Goal: Task Accomplishment & Management: Manage account settings

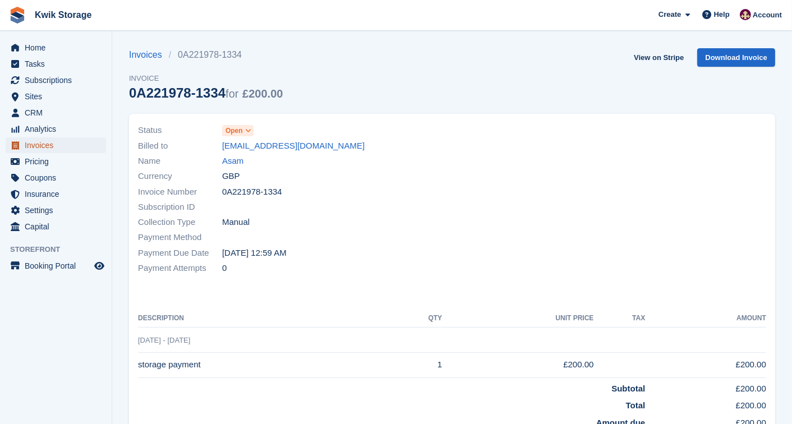
click at [91, 139] on span "Invoices" at bounding box center [58, 145] width 67 height 16
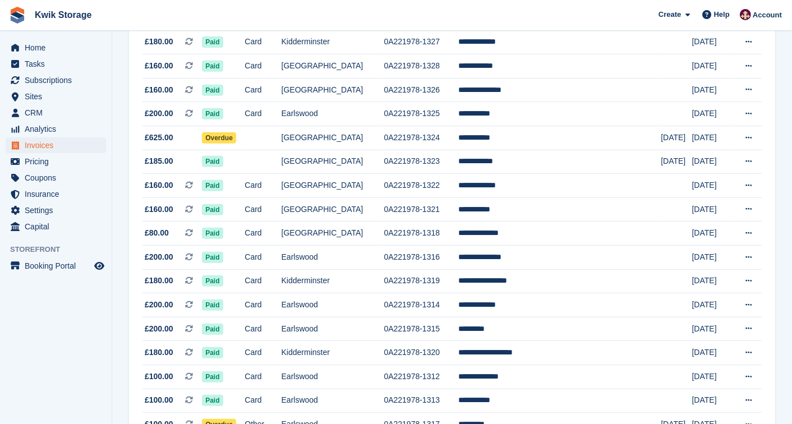
scroll to position [399, 0]
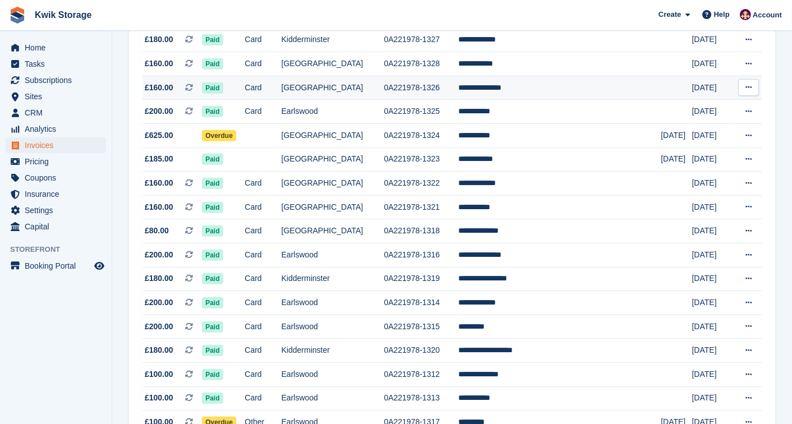
click at [328, 79] on td "[GEOGRAPHIC_DATA]" at bounding box center [333, 88] width 103 height 24
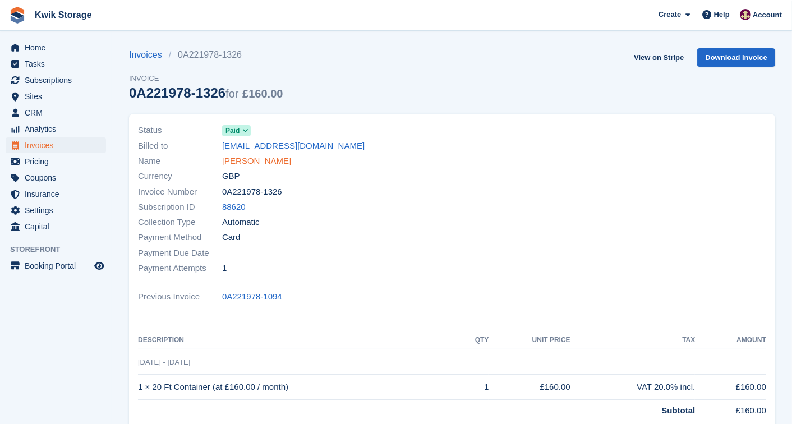
click at [243, 163] on link "Morgan Campbell" at bounding box center [256, 161] width 69 height 13
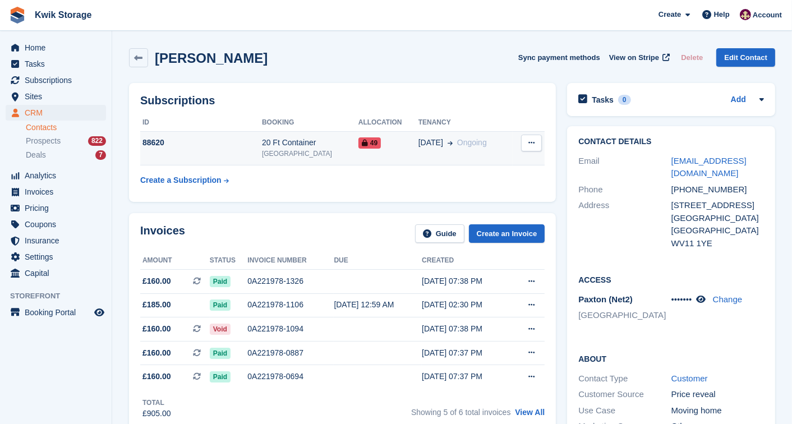
click at [440, 143] on div "01 Jun Ongoing" at bounding box center [466, 143] width 94 height 12
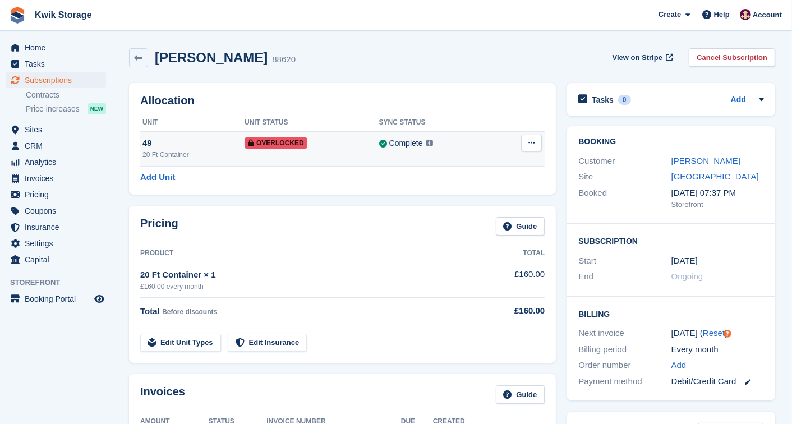
click at [531, 145] on icon at bounding box center [532, 142] width 6 height 7
click at [501, 170] on p "Remove Overlock" at bounding box center [488, 165] width 98 height 15
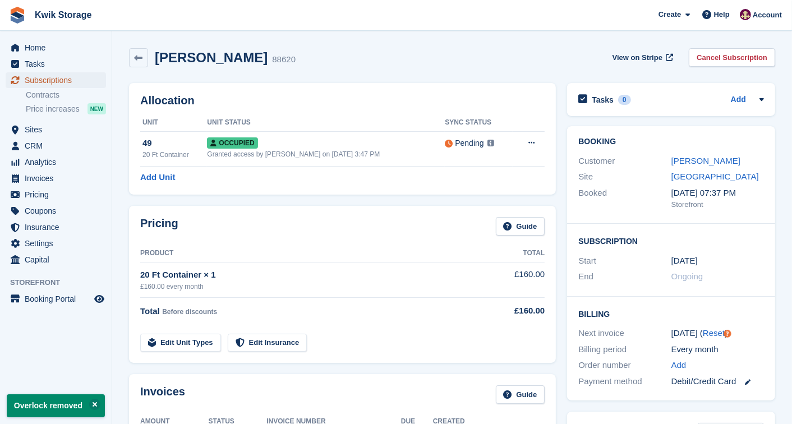
click at [57, 75] on span "Subscriptions" at bounding box center [58, 80] width 67 height 16
